Goal: Transaction & Acquisition: Purchase product/service

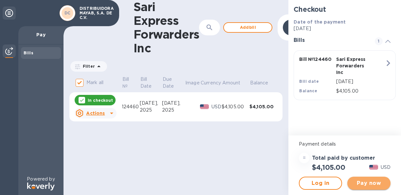
click at [377, 180] on span "Pay now" at bounding box center [369, 184] width 33 height 8
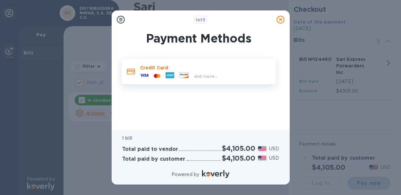
click at [170, 74] on icon at bounding box center [170, 75] width 9 height 6
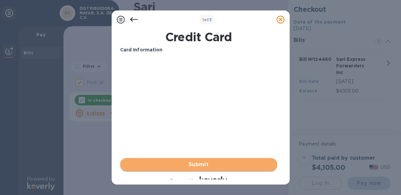
click at [205, 162] on span "Submit" at bounding box center [198, 165] width 147 height 8
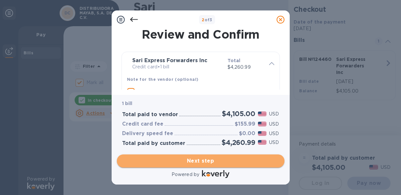
click at [207, 162] on span "Next step" at bounding box center [200, 161] width 157 height 8
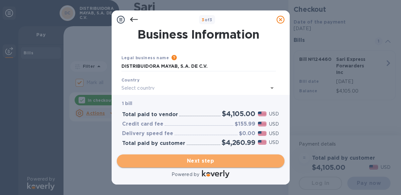
click at [207, 162] on span "Next step" at bounding box center [200, 161] width 157 height 8
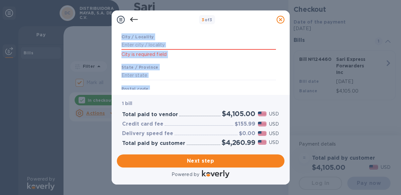
scroll to position [161, 0]
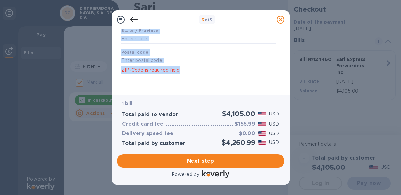
drag, startPoint x: 284, startPoint y: 42, endPoint x: 294, endPoint y: 70, distance: 29.7
click at [294, 70] on div "3 of 3 Business Information Legal business name Please provide the legal name t…" at bounding box center [200, 97] width 401 height 195
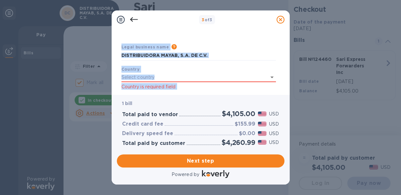
scroll to position [0, 0]
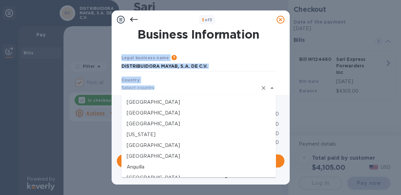
click at [159, 88] on input "text" at bounding box center [190, 89] width 136 height 10
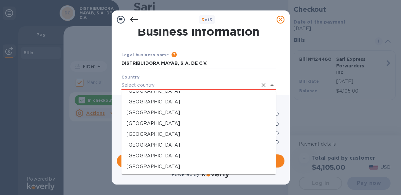
scroll to position [873, 0]
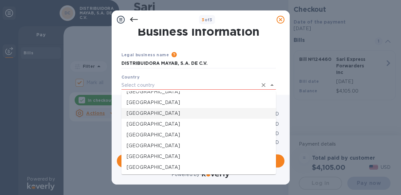
click at [155, 113] on p "[GEOGRAPHIC_DATA]" at bounding box center [199, 113] width 144 height 7
type input "[GEOGRAPHIC_DATA]"
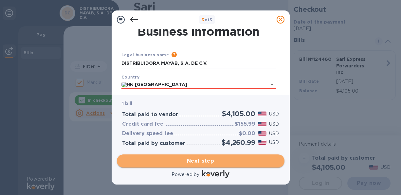
click at [209, 160] on span "Next step" at bounding box center [200, 161] width 157 height 8
click at [207, 159] on span "Next step" at bounding box center [200, 161] width 157 height 8
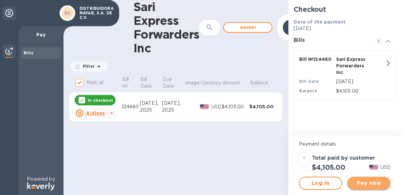
click at [370, 182] on span "Pay now" at bounding box center [369, 184] width 33 height 8
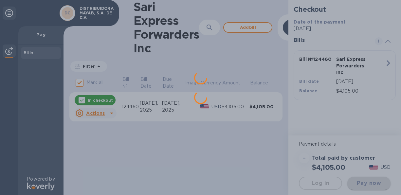
scroll to position [0, 0]
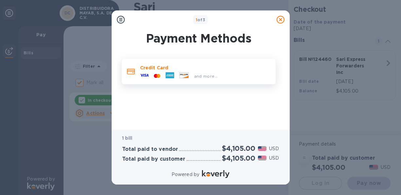
click at [168, 76] on icon at bounding box center [170, 75] width 9 height 6
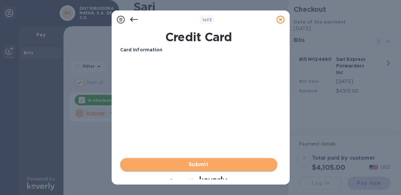
click at [206, 161] on button "Submit" at bounding box center [198, 164] width 157 height 13
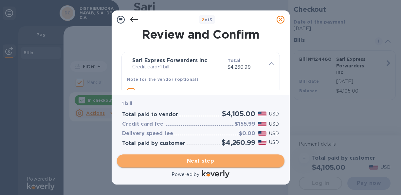
click at [206, 161] on span "Next step" at bounding box center [200, 161] width 157 height 8
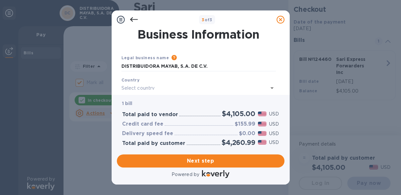
drag, startPoint x: 273, startPoint y: 88, endPoint x: 277, endPoint y: 98, distance: 10.5
click at [277, 98] on div "3 of 3 Business Information Legal business name Please provide the legal name t…" at bounding box center [201, 97] width 178 height 174
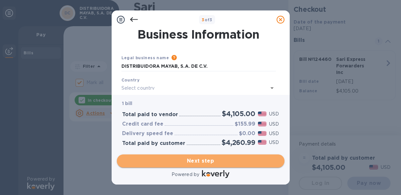
click at [198, 160] on span "Next step" at bounding box center [200, 161] width 157 height 8
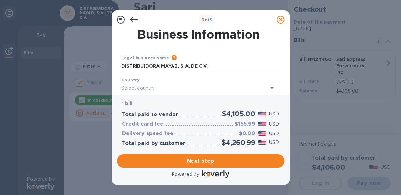
drag, startPoint x: 228, startPoint y: 70, endPoint x: 132, endPoint y: 19, distance: 108.8
click at [132, 19] on icon at bounding box center [134, 20] width 8 height 8
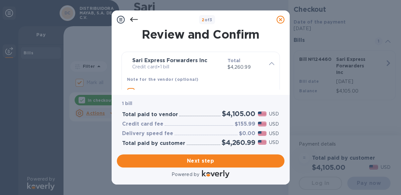
click at [132, 19] on icon at bounding box center [134, 20] width 8 height 8
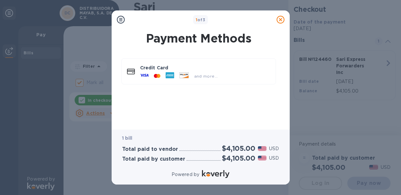
click at [132, 19] on div "1 of 3" at bounding box center [200, 20] width 147 height 10
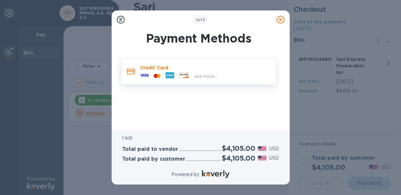
click at [169, 75] on icon at bounding box center [170, 75] width 8 height 2
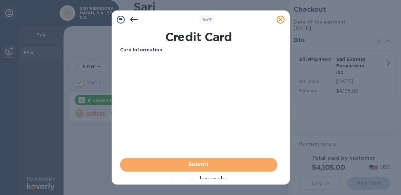
click at [201, 163] on span "Submit" at bounding box center [198, 165] width 147 height 8
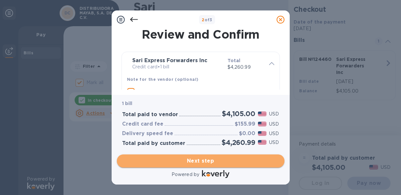
click at [200, 159] on span "Next step" at bounding box center [200, 161] width 157 height 8
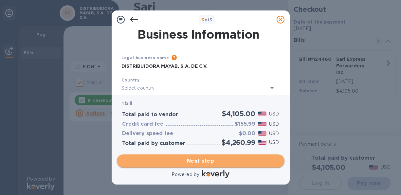
click at [200, 160] on span "Next step" at bounding box center [200, 161] width 157 height 8
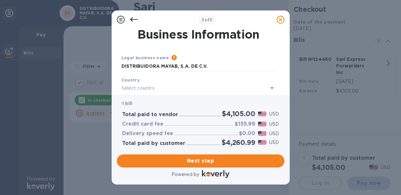
click at [213, 174] on img at bounding box center [216, 174] width 28 height 8
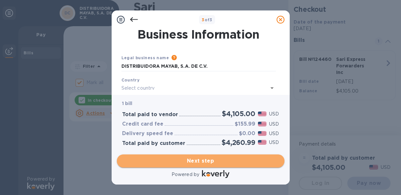
click at [204, 162] on span "Next step" at bounding box center [200, 161] width 157 height 8
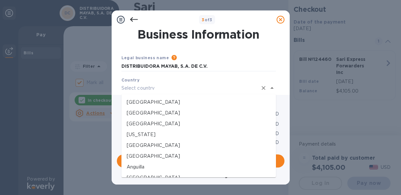
click at [149, 88] on input "text" at bounding box center [190, 89] width 136 height 10
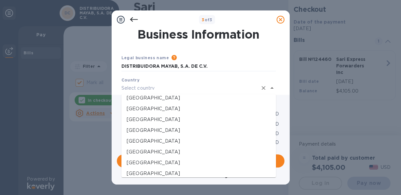
scroll to position [859, 0]
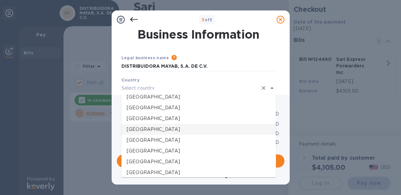
click at [150, 129] on p "[GEOGRAPHIC_DATA]" at bounding box center [199, 129] width 144 height 7
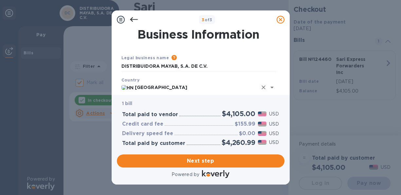
click at [272, 88] on icon "Open" at bounding box center [272, 88] width 3 height 2
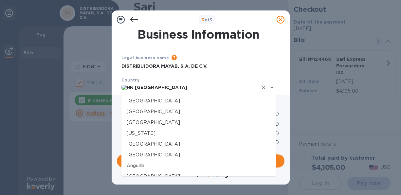
scroll to position [818, 0]
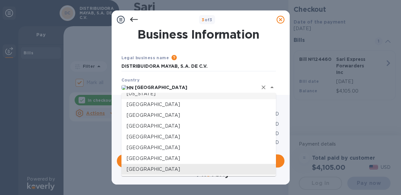
click at [263, 96] on p "[US_STATE]" at bounding box center [199, 93] width 144 height 7
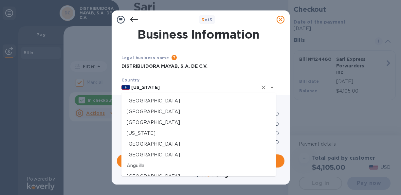
click at [151, 87] on input "[US_STATE]" at bounding box center [194, 88] width 128 height 8
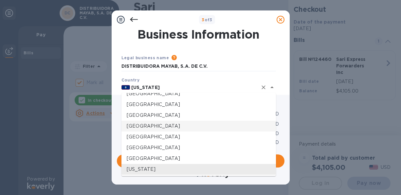
scroll to position [890, 0]
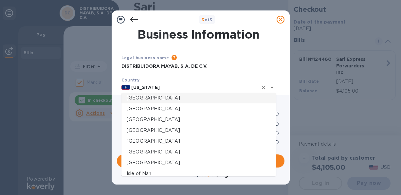
click at [146, 98] on p "[GEOGRAPHIC_DATA]" at bounding box center [199, 98] width 144 height 7
type input "[GEOGRAPHIC_DATA]"
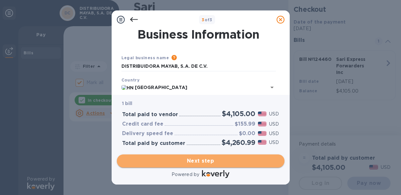
click at [207, 160] on span "Next step" at bounding box center [200, 161] width 157 height 8
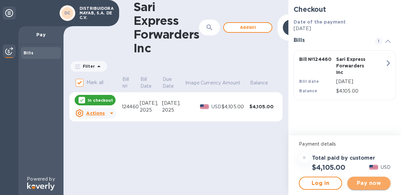
click at [376, 182] on span "Pay now" at bounding box center [369, 184] width 33 height 8
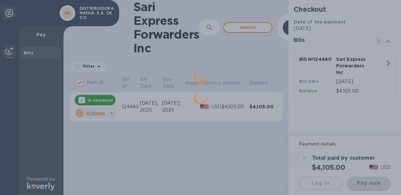
scroll to position [0, 0]
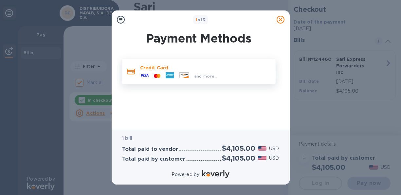
click at [170, 75] on icon at bounding box center [170, 75] width 8 height 2
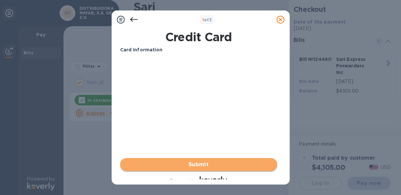
click at [203, 164] on span "Submit" at bounding box center [198, 165] width 147 height 8
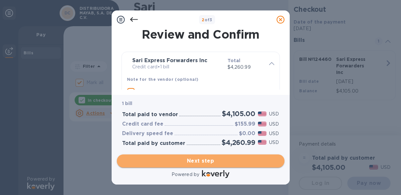
click at [206, 161] on span "Next step" at bounding box center [200, 161] width 157 height 8
